Goal: Information Seeking & Learning: Learn about a topic

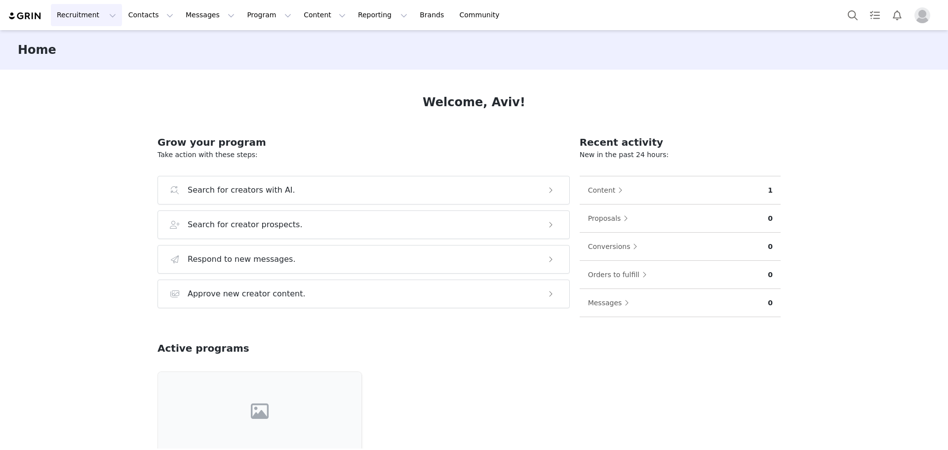
click at [96, 18] on button "Recruitment Recruitment" at bounding box center [86, 15] width 71 height 22
click at [96, 47] on p "Creator Search" at bounding box center [85, 44] width 52 height 10
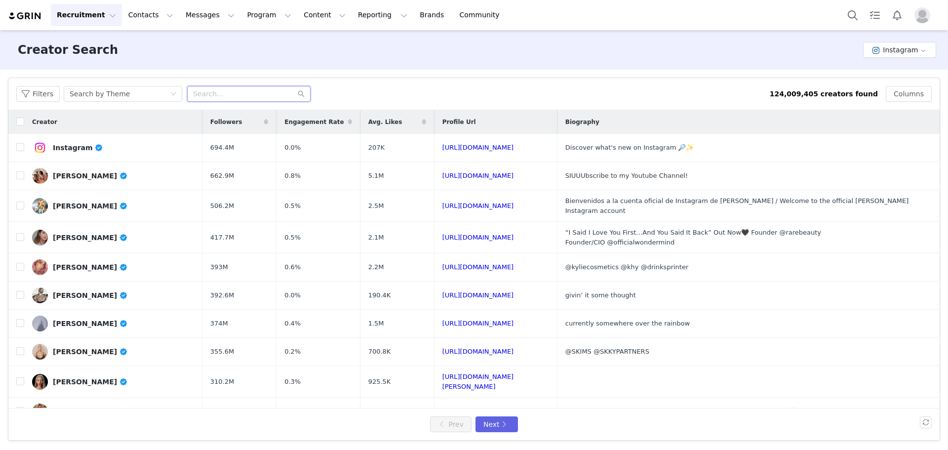
click at [266, 97] on input "text" at bounding box center [248, 94] width 123 height 16
paste input "epicretirement"
type input "epicretirement"
click at [106, 89] on div "Search by Theme" at bounding box center [100, 93] width 60 height 15
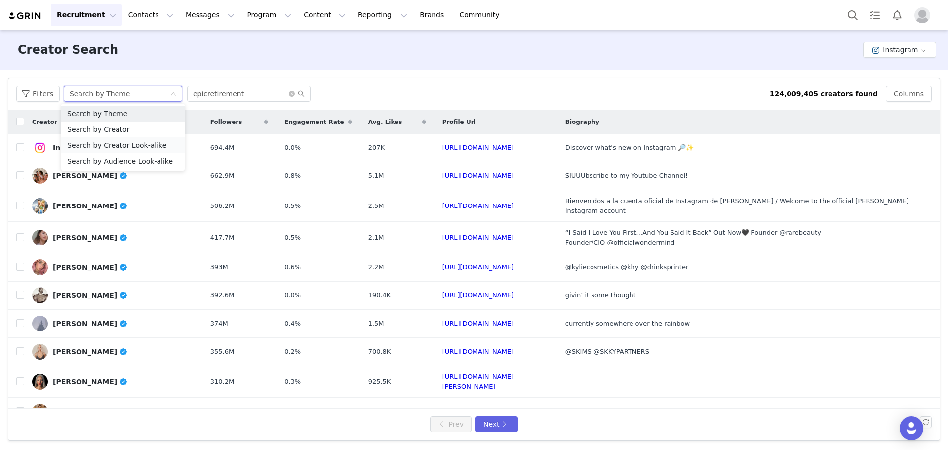
click at [107, 137] on li "Search by Creator Look-alike" at bounding box center [122, 145] width 123 height 16
click at [126, 96] on div "Search by Creator Look-alike" at bounding box center [119, 93] width 99 height 15
click at [116, 125] on li "Search by Creator" at bounding box center [122, 129] width 123 height 16
click at [208, 92] on input "epicretirement" at bounding box center [248, 94] width 123 height 16
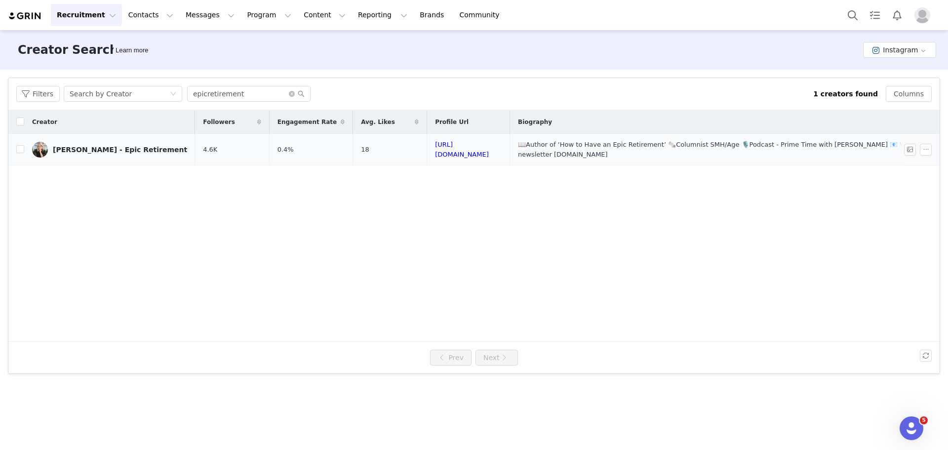
click at [112, 149] on div "[PERSON_NAME] - Epic Retirement" at bounding box center [120, 150] width 134 height 8
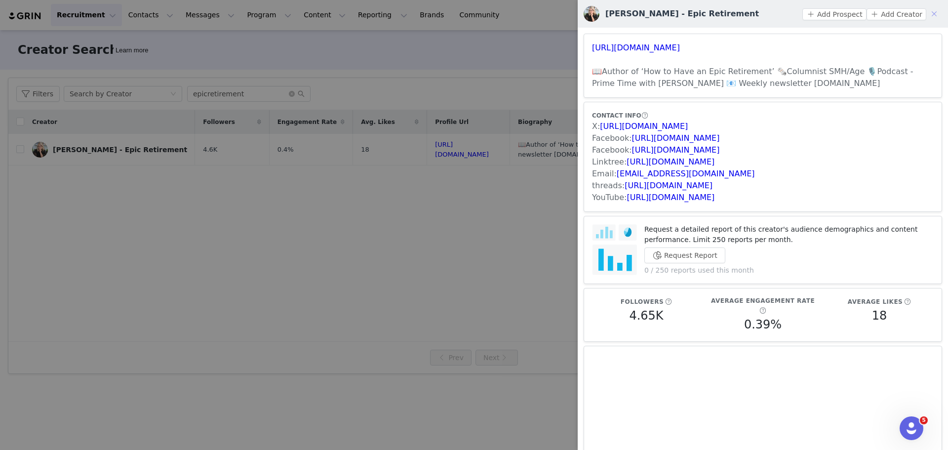
click at [929, 14] on button "button" at bounding box center [934, 14] width 16 height 16
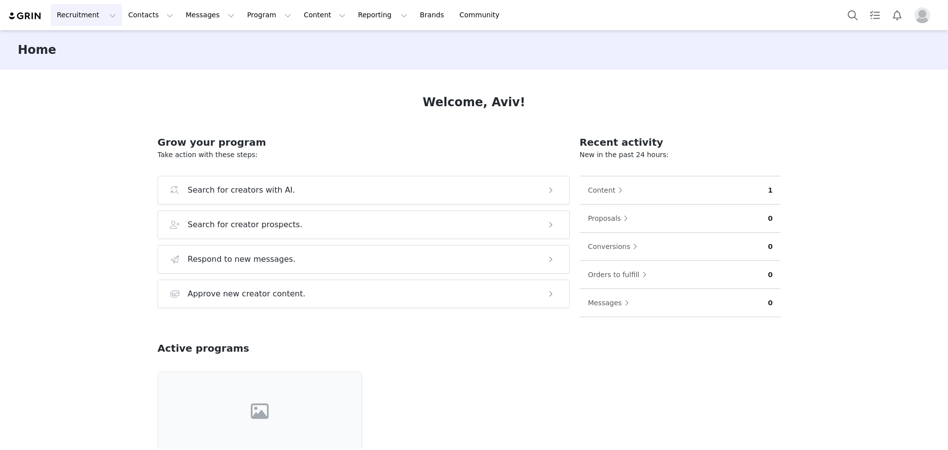
click at [104, 11] on button "Recruitment Recruitment" at bounding box center [86, 15] width 71 height 22
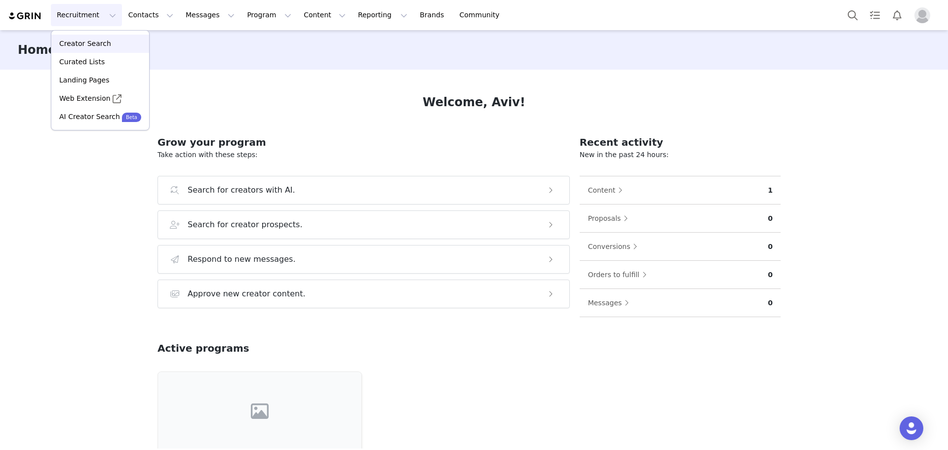
click at [99, 39] on p "Creator Search" at bounding box center [85, 44] width 52 height 10
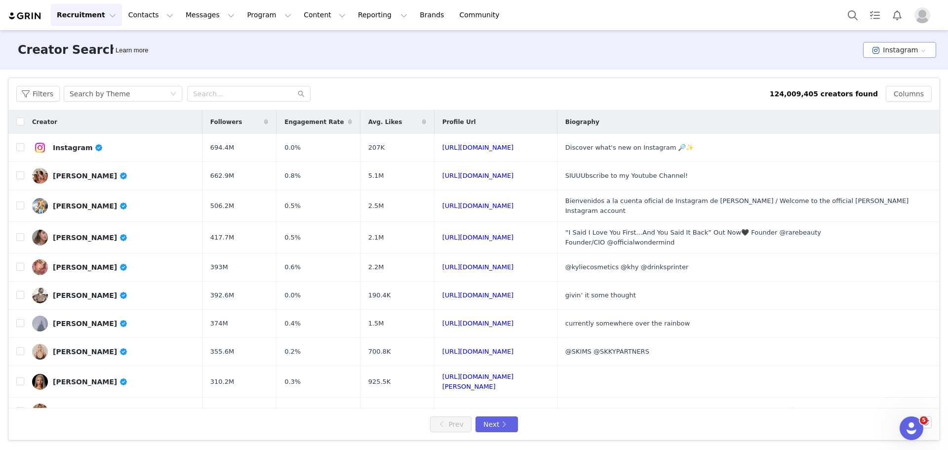
click at [904, 56] on button "Instagram" at bounding box center [899, 50] width 73 height 16
click at [903, 102] on li "YouTube" at bounding box center [902, 102] width 68 height 16
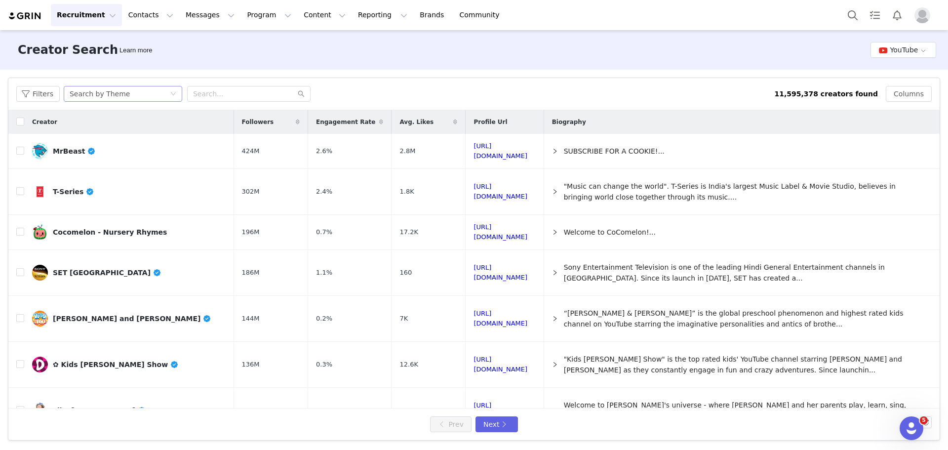
click at [122, 98] on div "Search by Theme" at bounding box center [120, 93] width 100 height 15
click at [111, 131] on li "Search by Creator" at bounding box center [122, 129] width 123 height 16
click at [125, 98] on div "Search by Creator" at bounding box center [120, 93] width 100 height 15
click at [107, 143] on li "Search by Creator Look-alike" at bounding box center [122, 145] width 123 height 16
click at [224, 94] on input "text" at bounding box center [248, 94] width 123 height 16
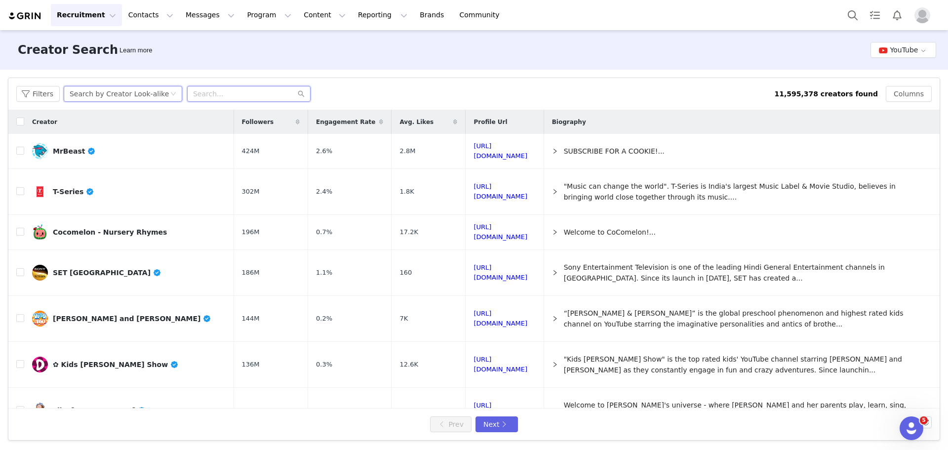
paste input "MavenKHuffman"
type input "MavenKHuffman"
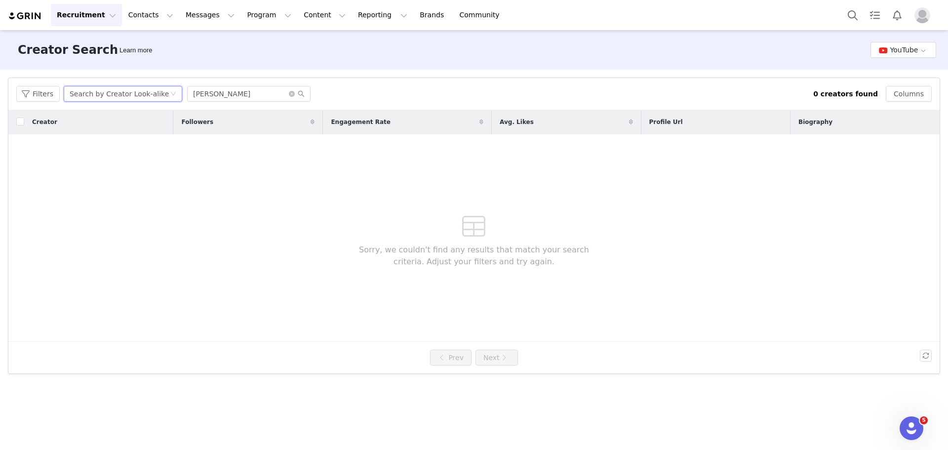
click at [139, 95] on div "Search by Creator Look-alike" at bounding box center [119, 93] width 99 height 15
click at [109, 128] on li "Search by Creator" at bounding box center [122, 129] width 123 height 16
click at [235, 92] on input "MavenKHuffman" at bounding box center [248, 94] width 123 height 16
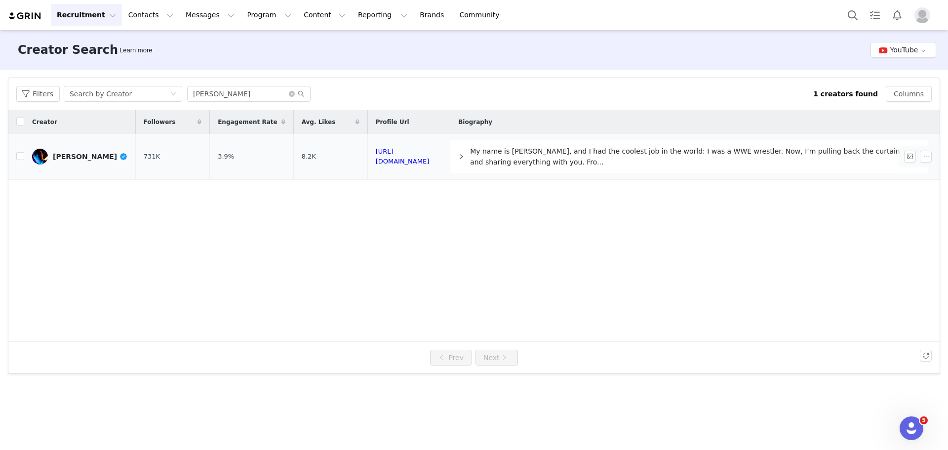
click at [89, 157] on div "Maven Huffman" at bounding box center [90, 157] width 75 height 8
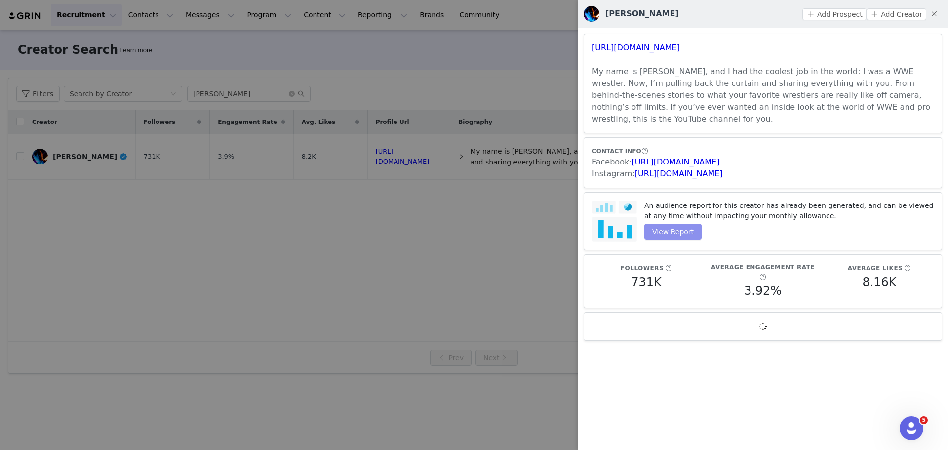
click at [671, 224] on button "View Report" at bounding box center [672, 232] width 57 height 16
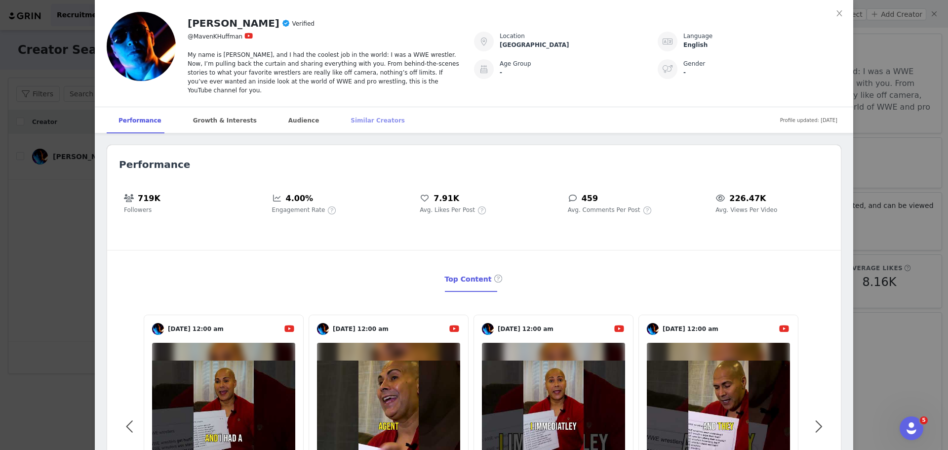
click at [352, 109] on div "Similar Creators" at bounding box center [378, 120] width 78 height 27
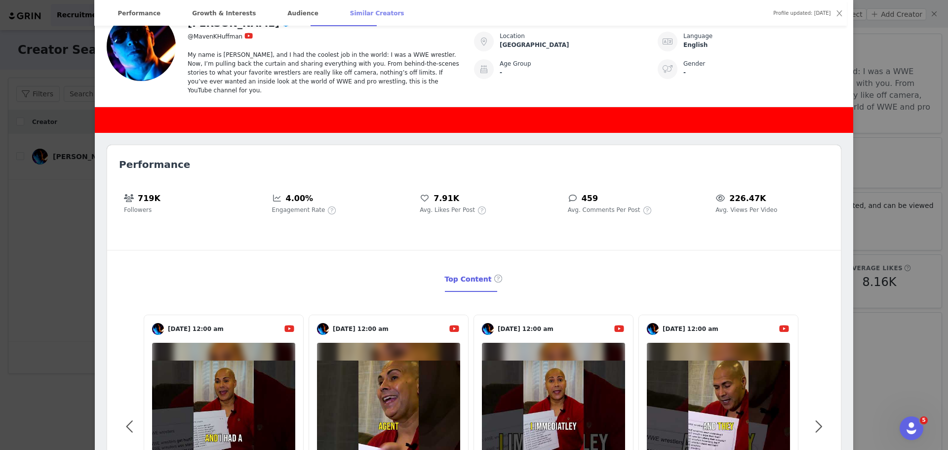
scroll to position [1386, 0]
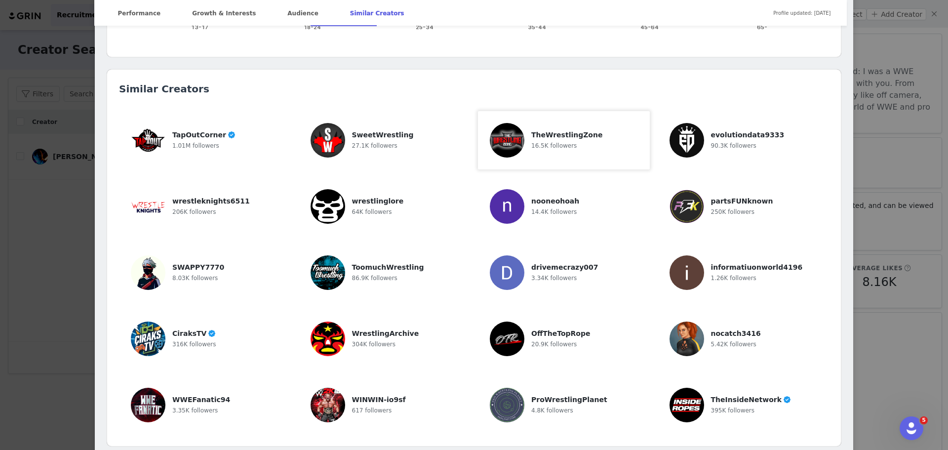
drag, startPoint x: 556, startPoint y: 121, endPoint x: 524, endPoint y: 118, distance: 31.3
click at [524, 123] on div "TheWrestlingZone 16.5K followers" at bounding box center [564, 140] width 148 height 35
click at [186, 208] on span "206K followers" at bounding box center [194, 211] width 44 height 7
click at [357, 208] on span "64K followers" at bounding box center [372, 211] width 40 height 7
click at [685, 191] on img at bounding box center [687, 206] width 35 height 35
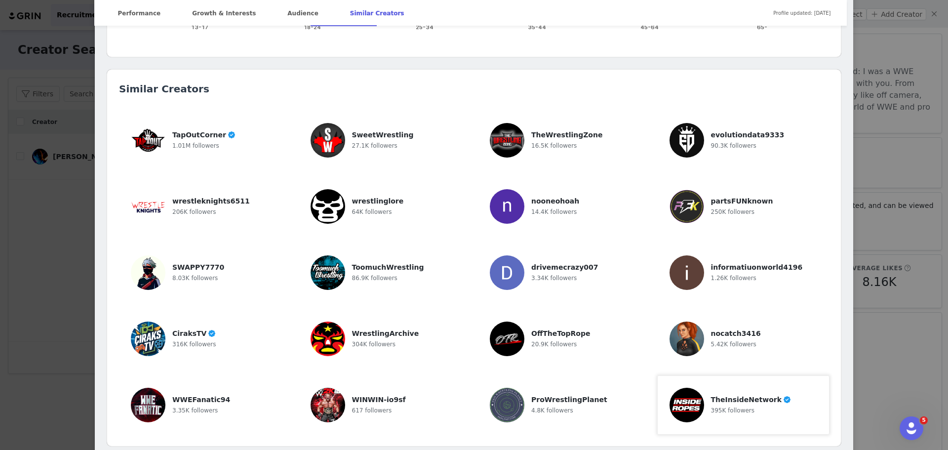
click at [705, 394] on div "TheInsideNetwork 395K followers" at bounding box center [744, 405] width 148 height 35
click at [195, 341] on span "316K followers" at bounding box center [194, 344] width 44 height 7
click at [395, 339] on div "304K followers" at bounding box center [386, 344] width 68 height 10
click at [342, 392] on div at bounding box center [328, 405] width 35 height 35
click at [208, 142] on span "1.01M followers" at bounding box center [195, 145] width 47 height 7
